Goal: Find specific page/section: Find specific page/section

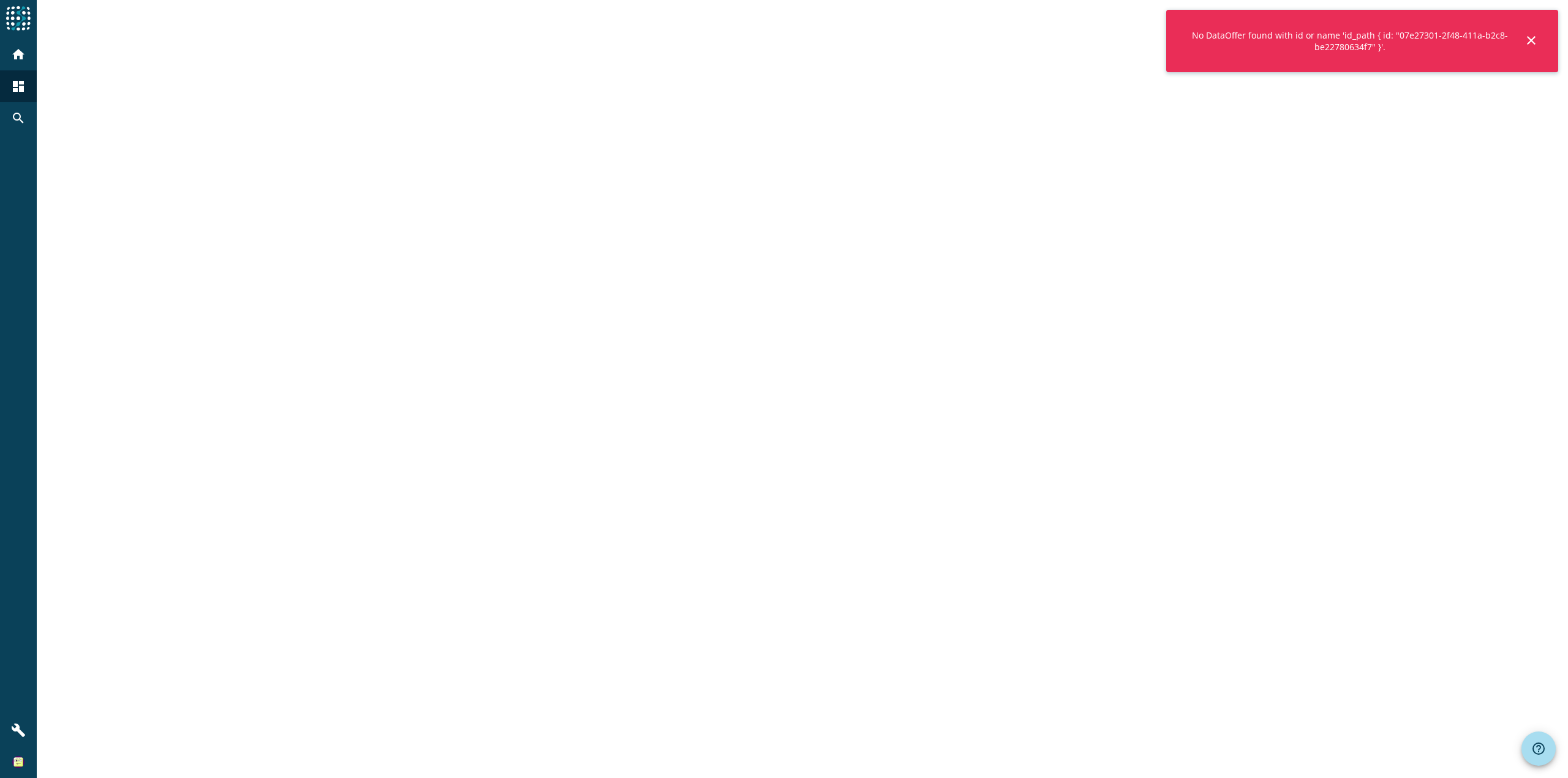
click at [1529, 37] on mat-icon "close" at bounding box center [1531, 40] width 15 height 15
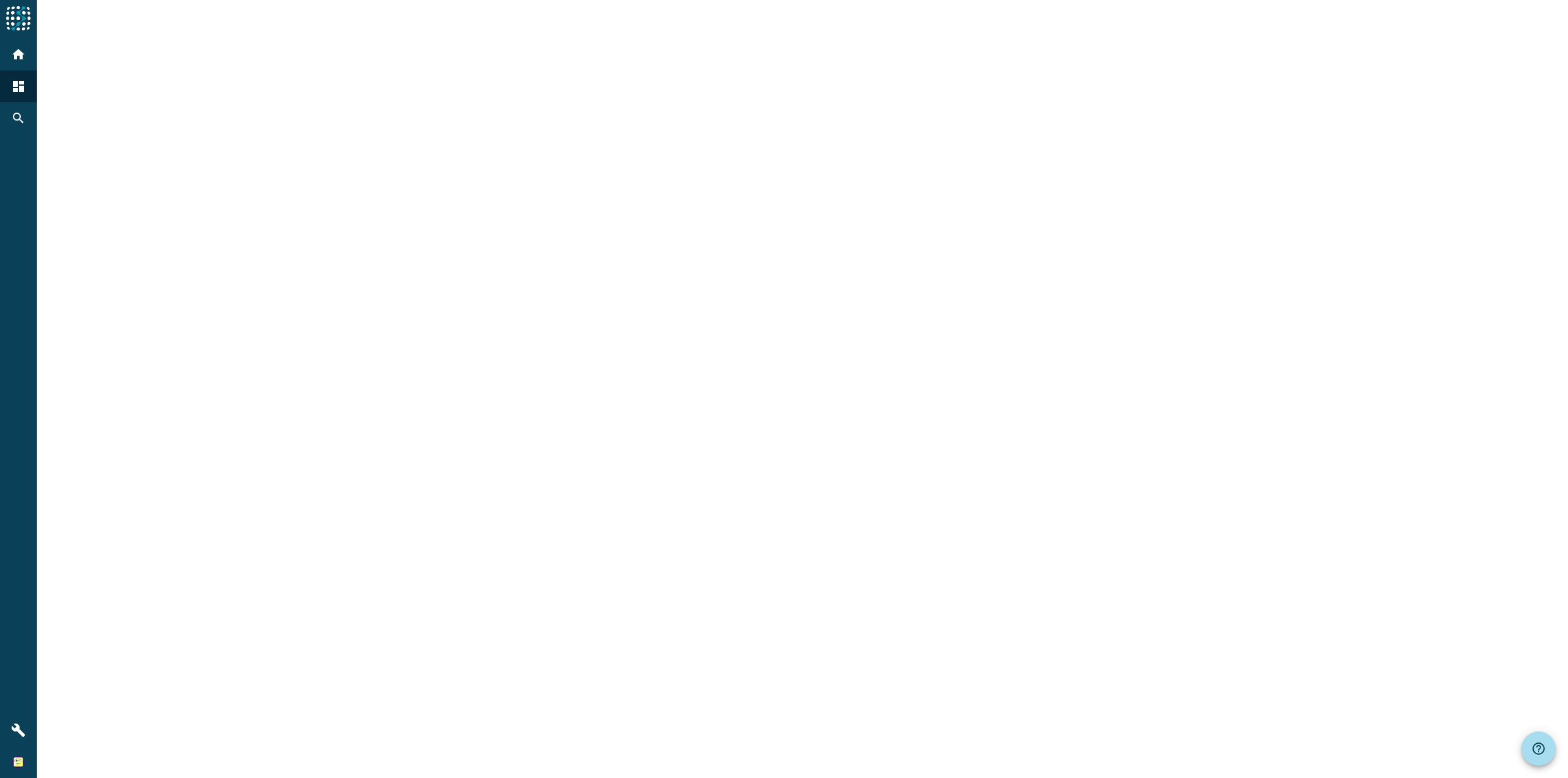
click at [14, 24] on img at bounding box center [18, 18] width 25 height 25
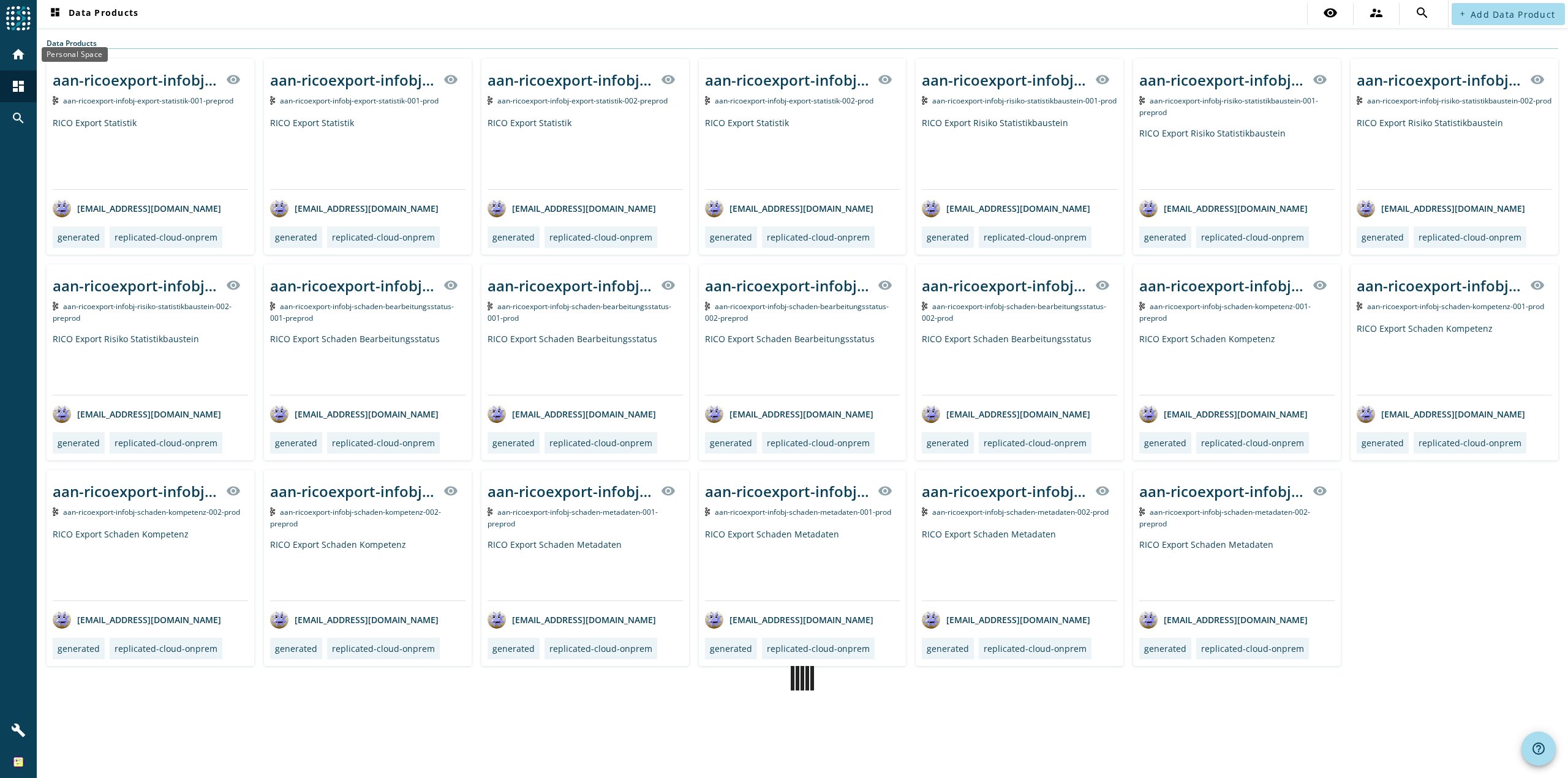
click at [20, 53] on mat-icon "home" at bounding box center [18, 54] width 15 height 15
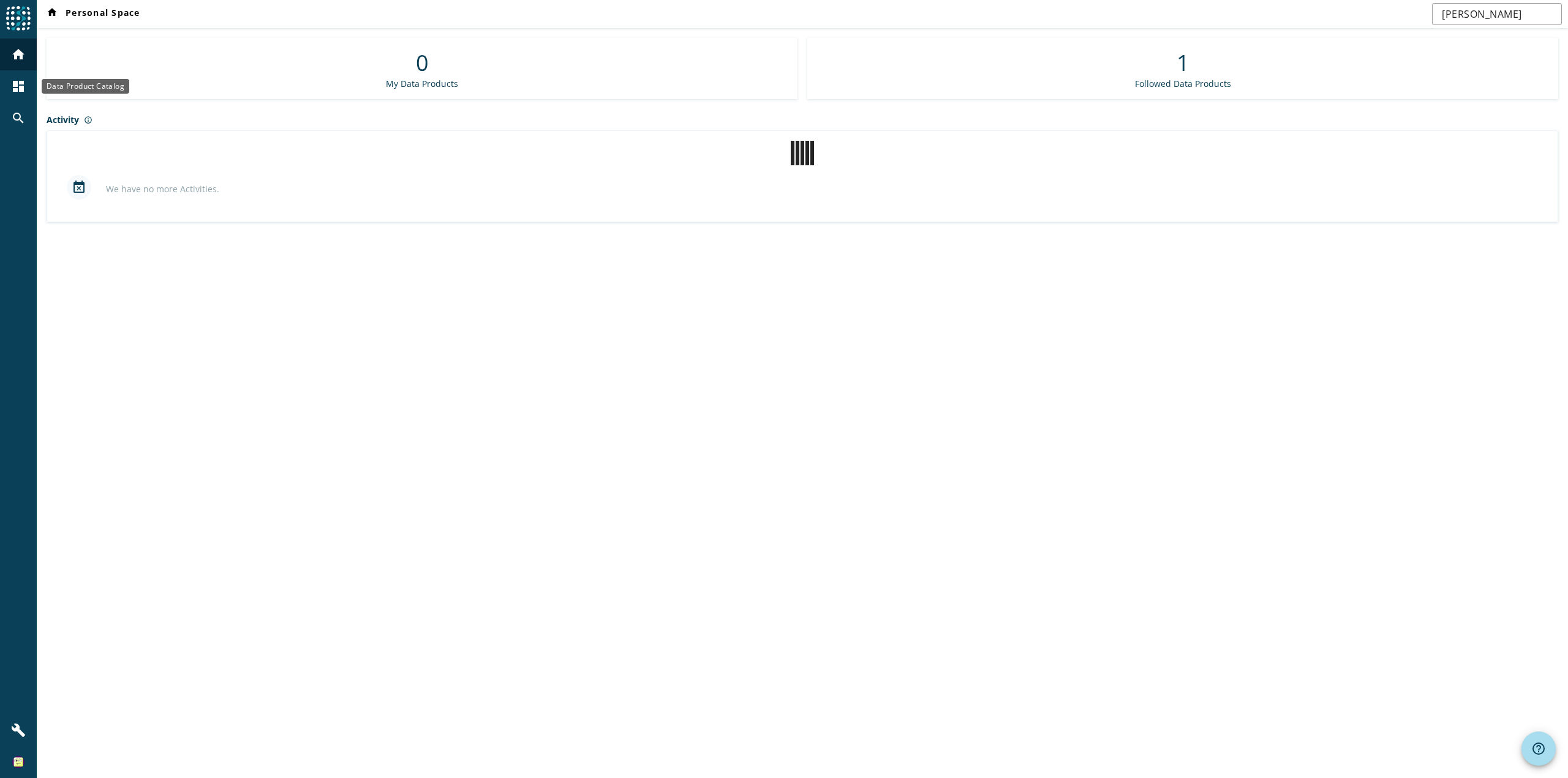
click at [19, 83] on mat-icon "dashboard" at bounding box center [18, 86] width 15 height 15
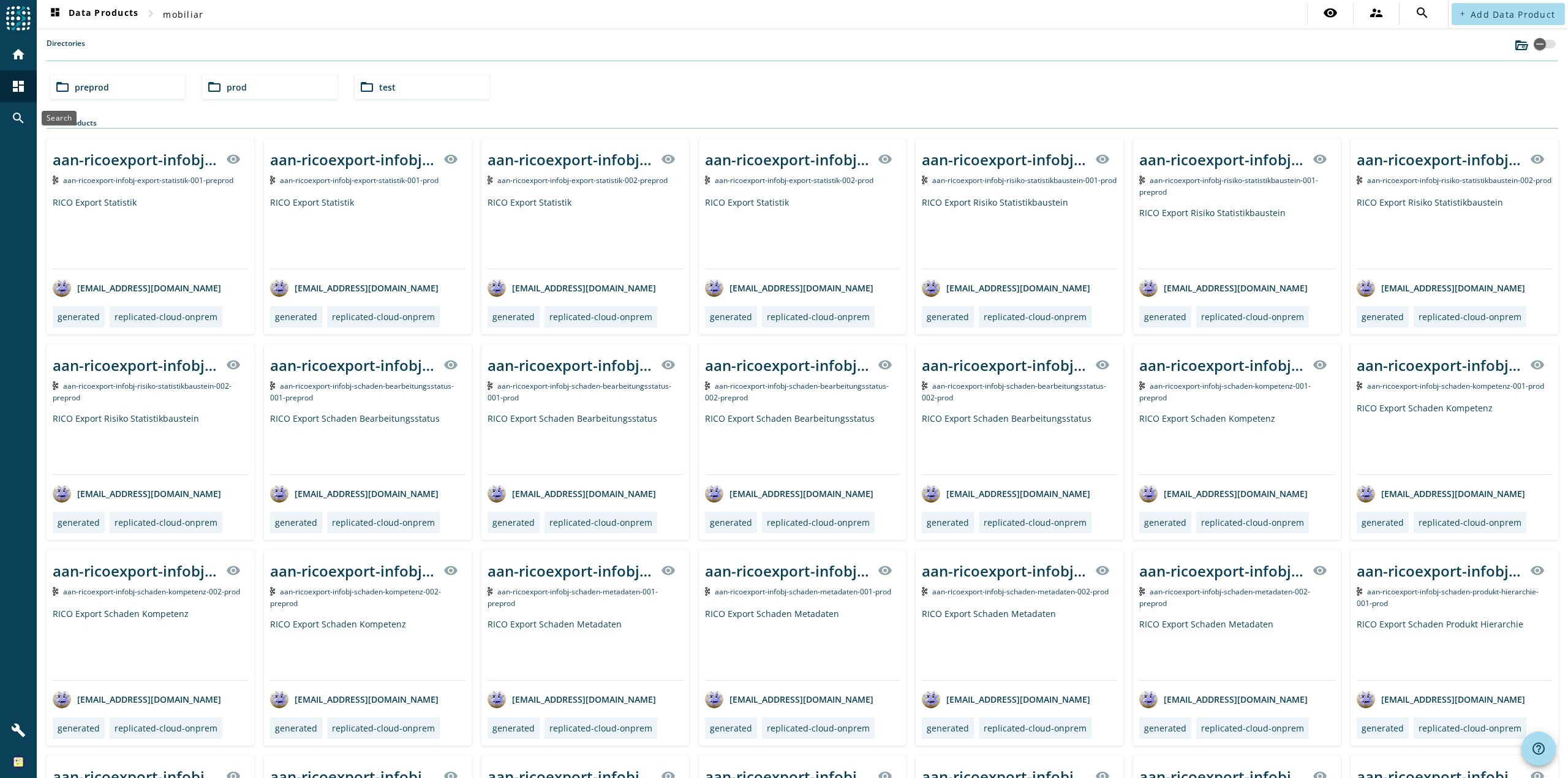
click at [14, 113] on mat-icon "search" at bounding box center [18, 117] width 15 height 15
